Goal: Information Seeking & Learning: Learn about a topic

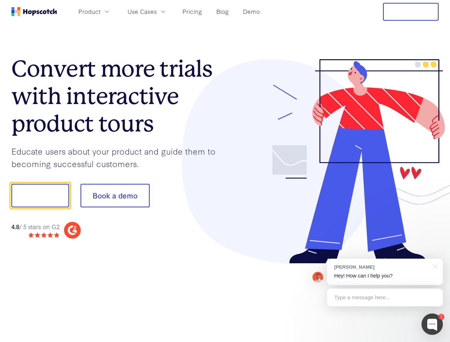
click at [225, 171] on div at bounding box center [332, 161] width 214 height 205
click at [100, 11] on span "Product" at bounding box center [89, 11] width 22 height 9
click at [157, 11] on span "Use Cases" at bounding box center [141, 11] width 29 height 9
click at [411, 12] on button "Free Trial" at bounding box center [411, 12] width 56 height 18
click at [40, 195] on button "Show me!" at bounding box center [40, 195] width 58 height 23
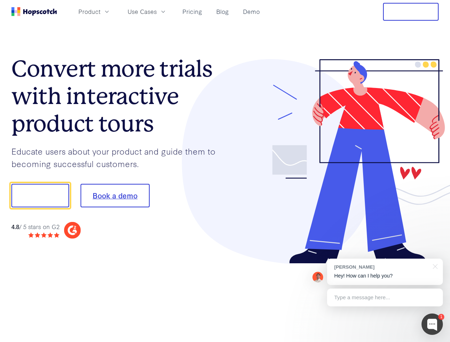
click at [115, 195] on button "Book a demo" at bounding box center [114, 195] width 69 height 23
click at [432, 324] on div at bounding box center [431, 323] width 21 height 21
click at [385, 272] on div "[PERSON_NAME] Hey! How can I help you?" at bounding box center [385, 271] width 116 height 26
click at [434, 266] on div at bounding box center [376, 194] width 134 height 237
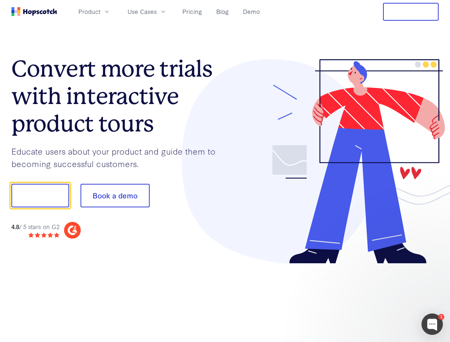
click at [385, 297] on div at bounding box center [376, 242] width 134 height 142
